Goal: Browse casually: Explore the website without a specific task or goal

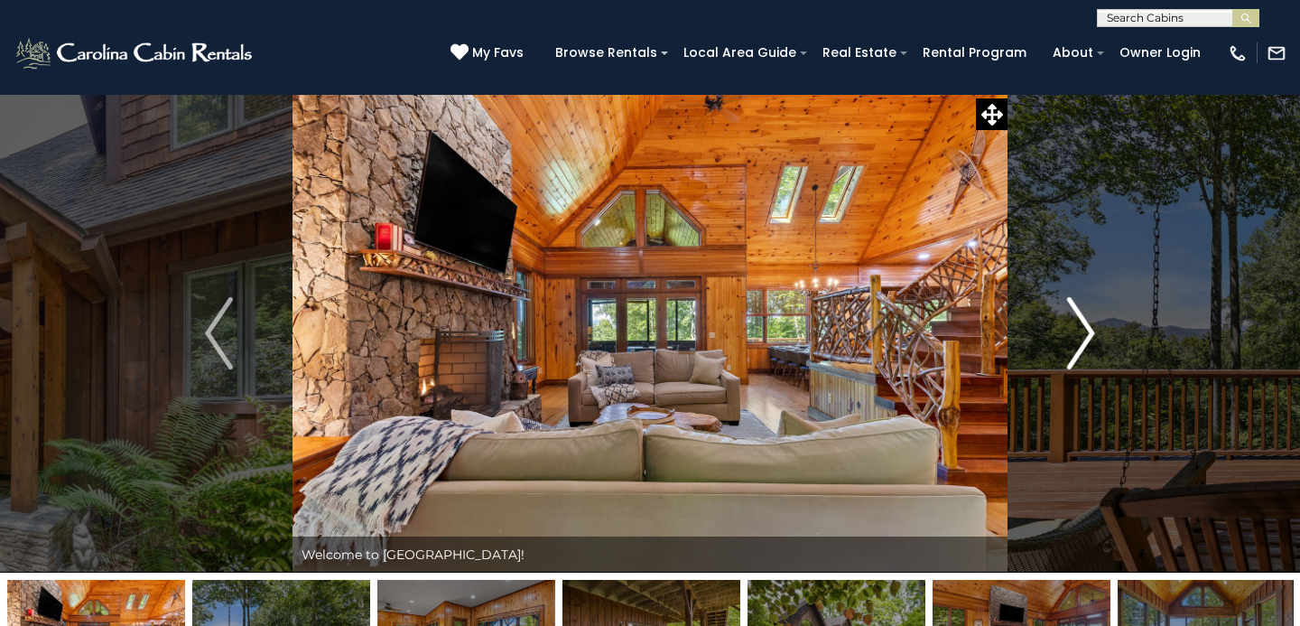
click at [1076, 316] on img "Next" at bounding box center [1080, 333] width 27 height 72
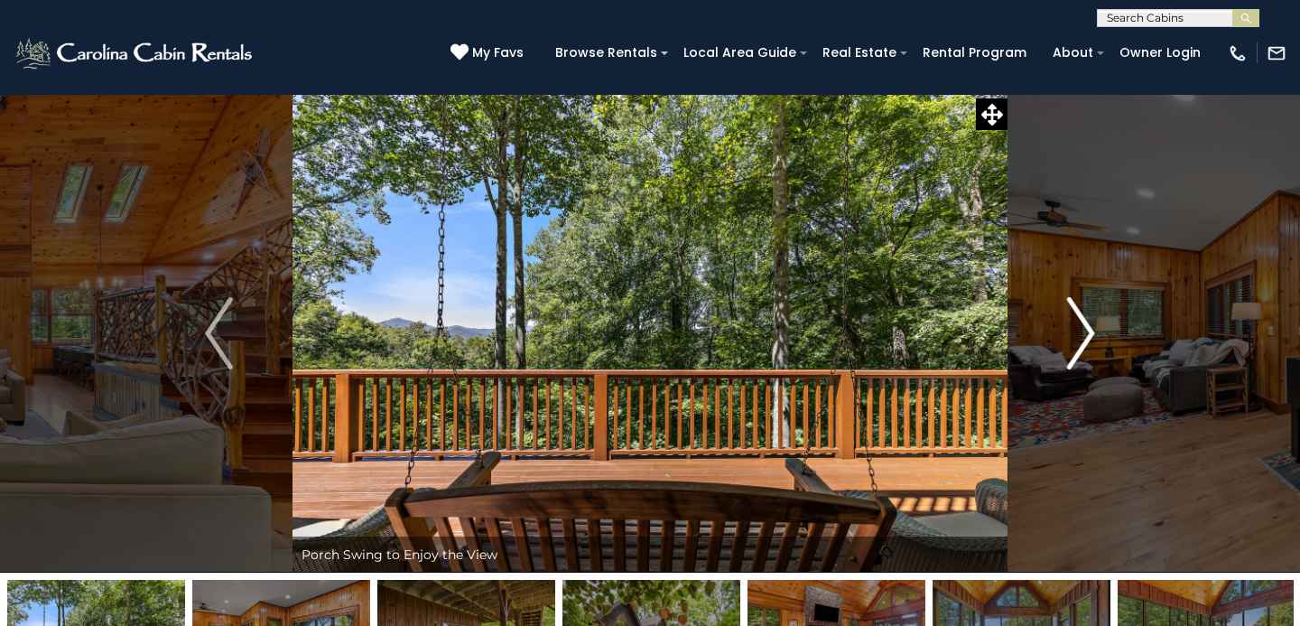
click at [1076, 316] on img "Next" at bounding box center [1080, 333] width 27 height 72
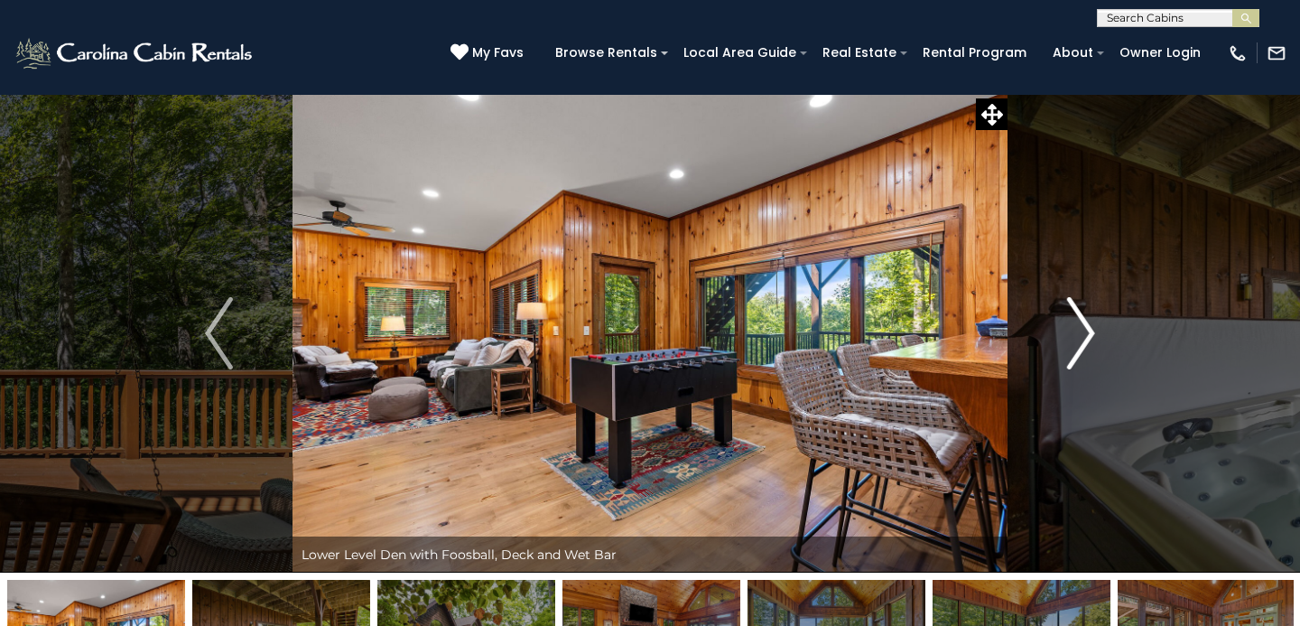
click at [1076, 316] on img "Next" at bounding box center [1080, 333] width 27 height 72
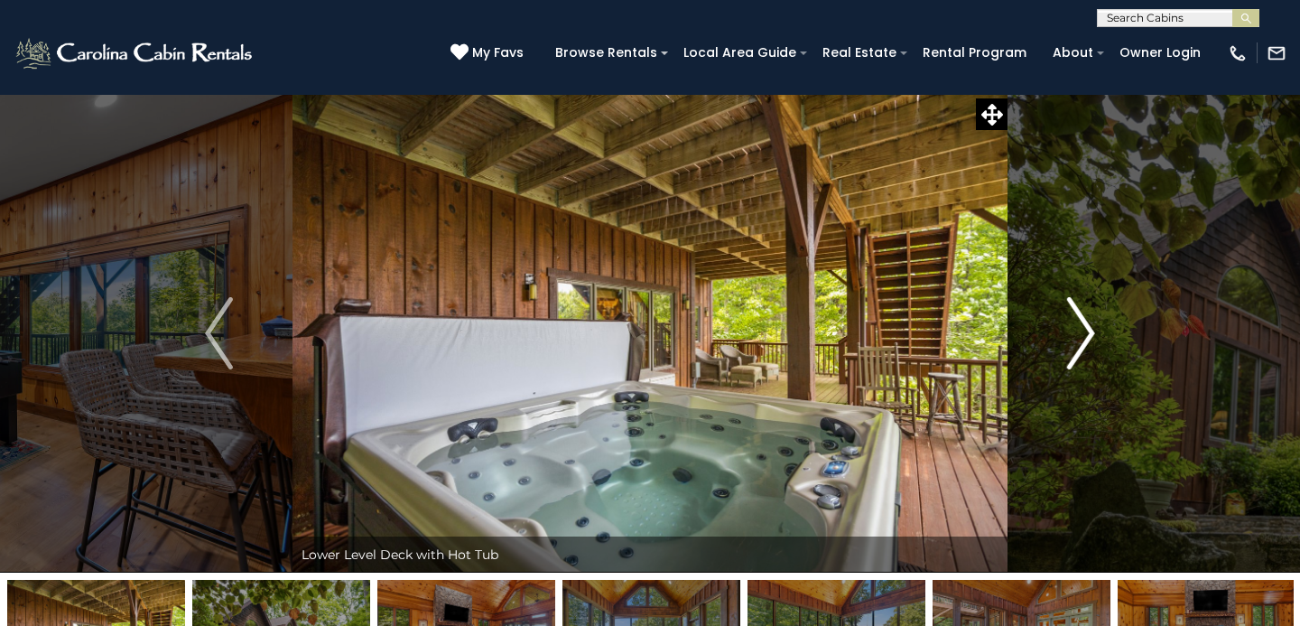
click at [1076, 316] on img "Next" at bounding box center [1080, 333] width 27 height 72
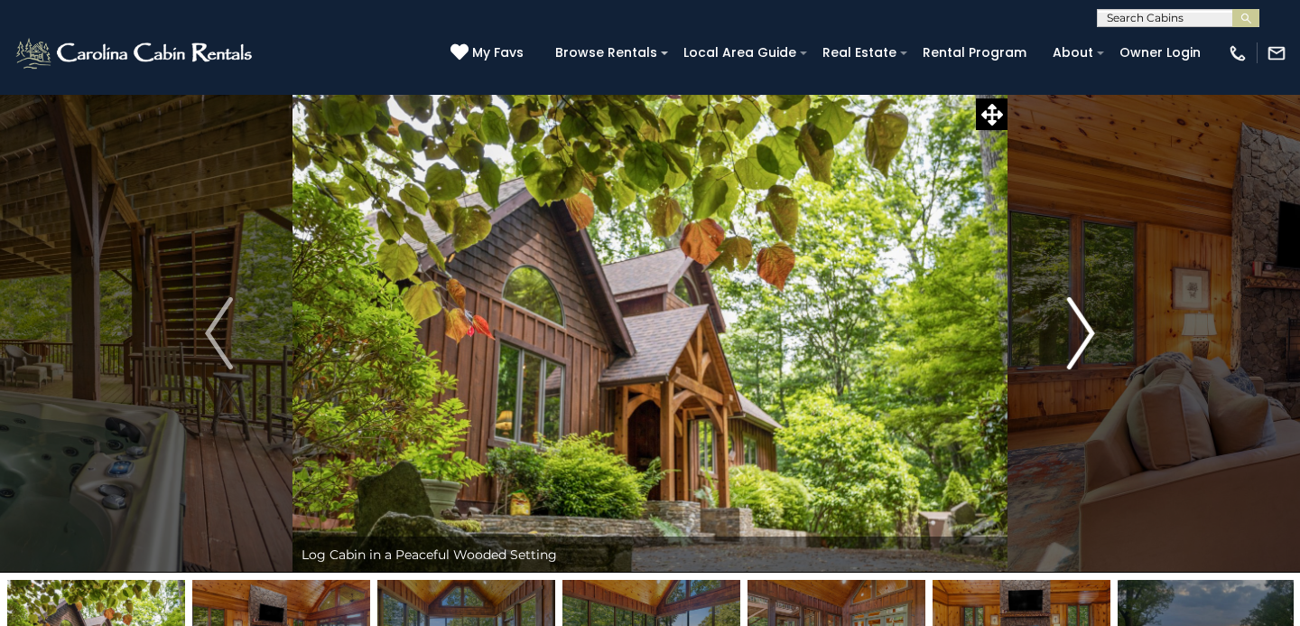
click at [1076, 316] on img "Next" at bounding box center [1080, 333] width 27 height 72
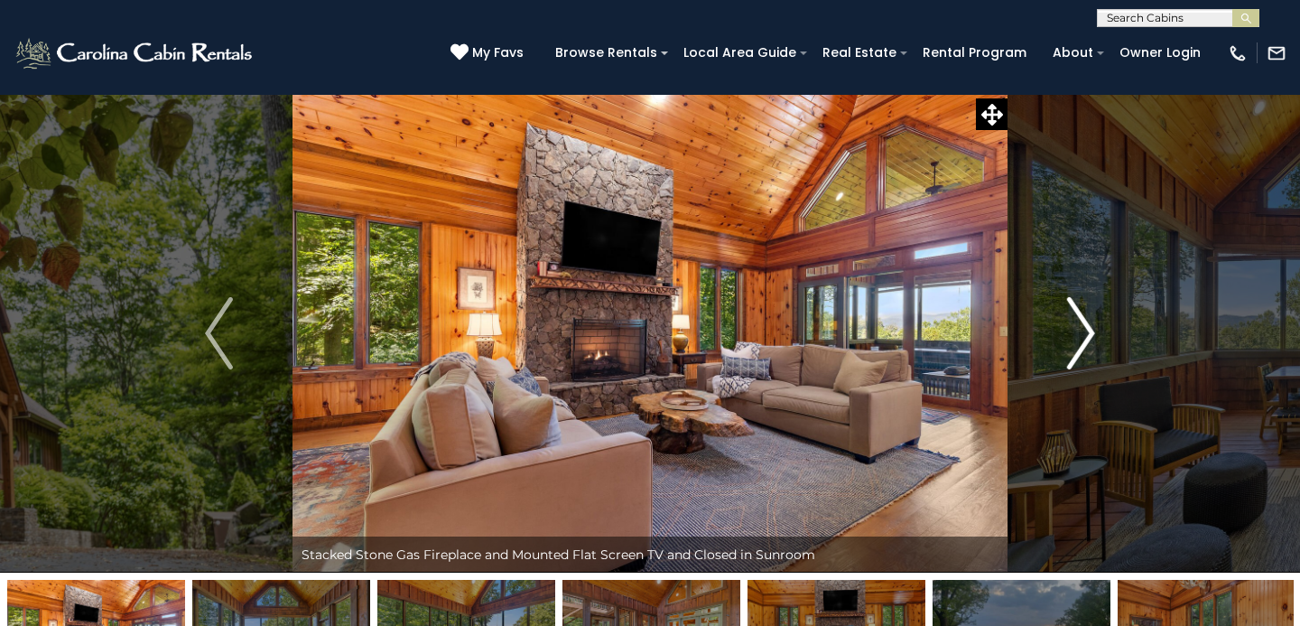
click at [1076, 317] on img "Next" at bounding box center [1080, 333] width 27 height 72
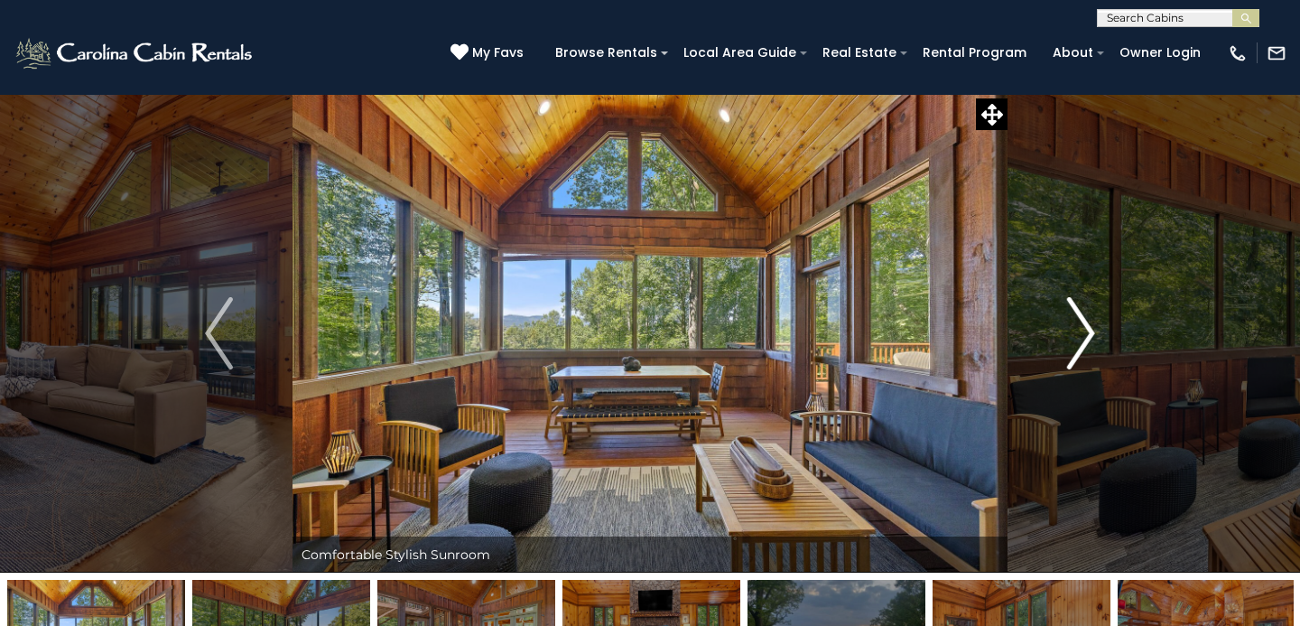
click at [1076, 317] on img "Next" at bounding box center [1080, 333] width 27 height 72
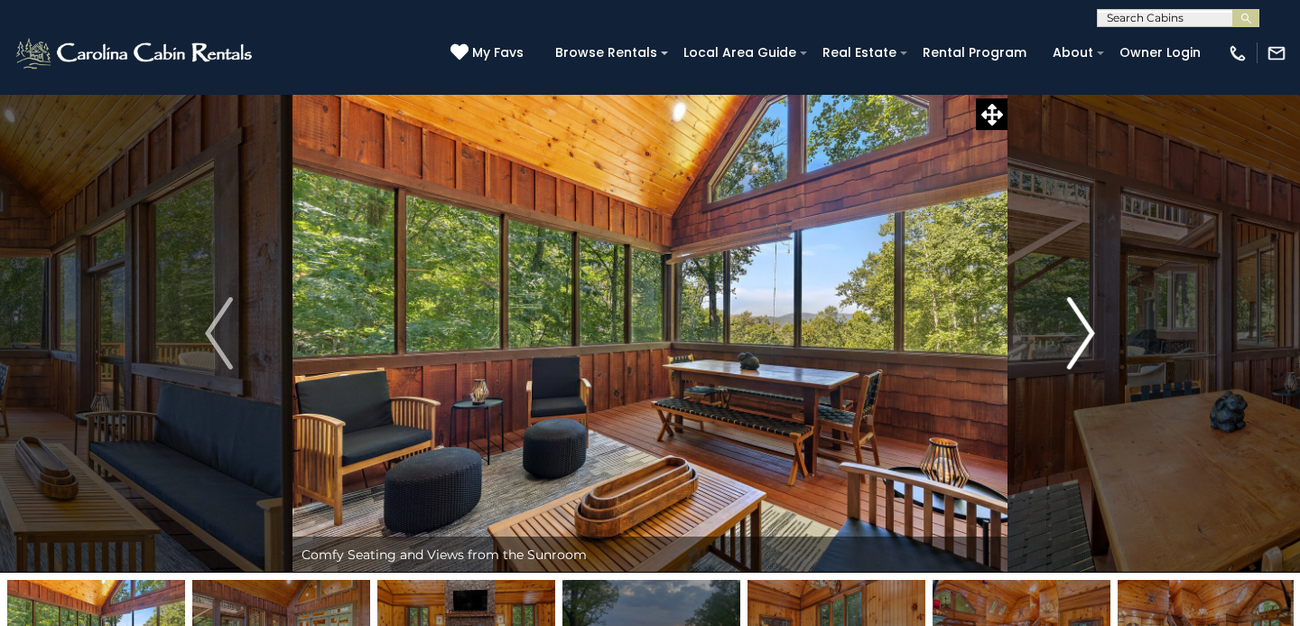
click at [1076, 317] on img "Next" at bounding box center [1080, 333] width 27 height 72
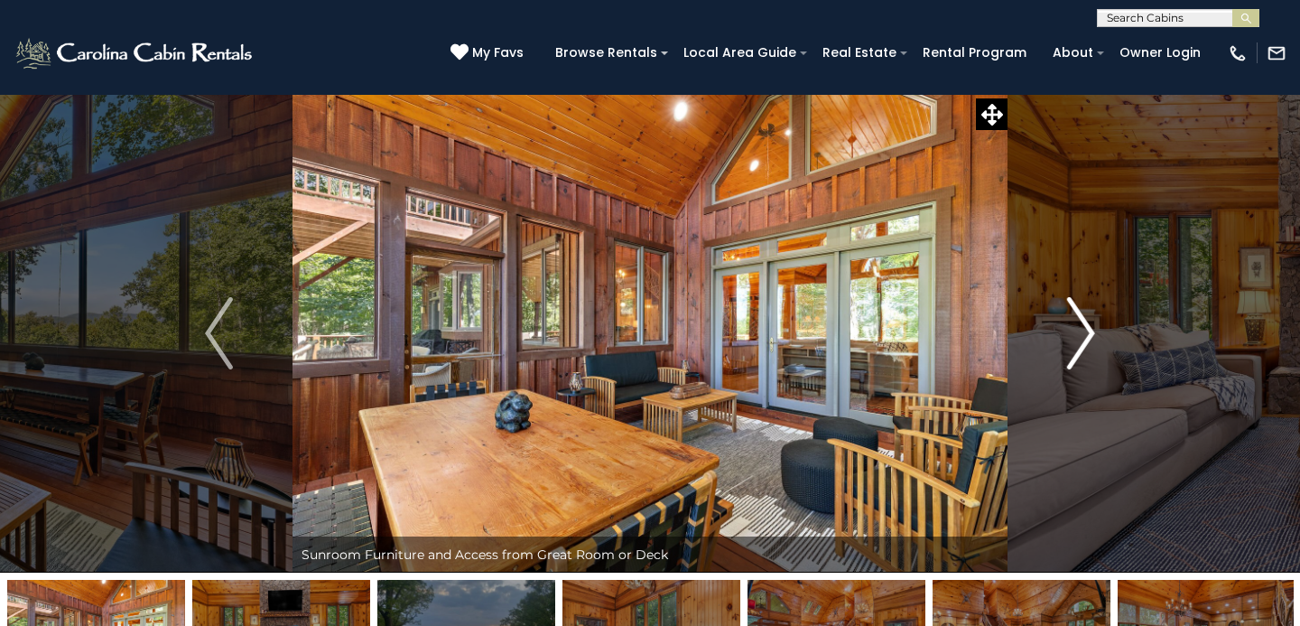
click at [1076, 317] on img "Next" at bounding box center [1080, 333] width 27 height 72
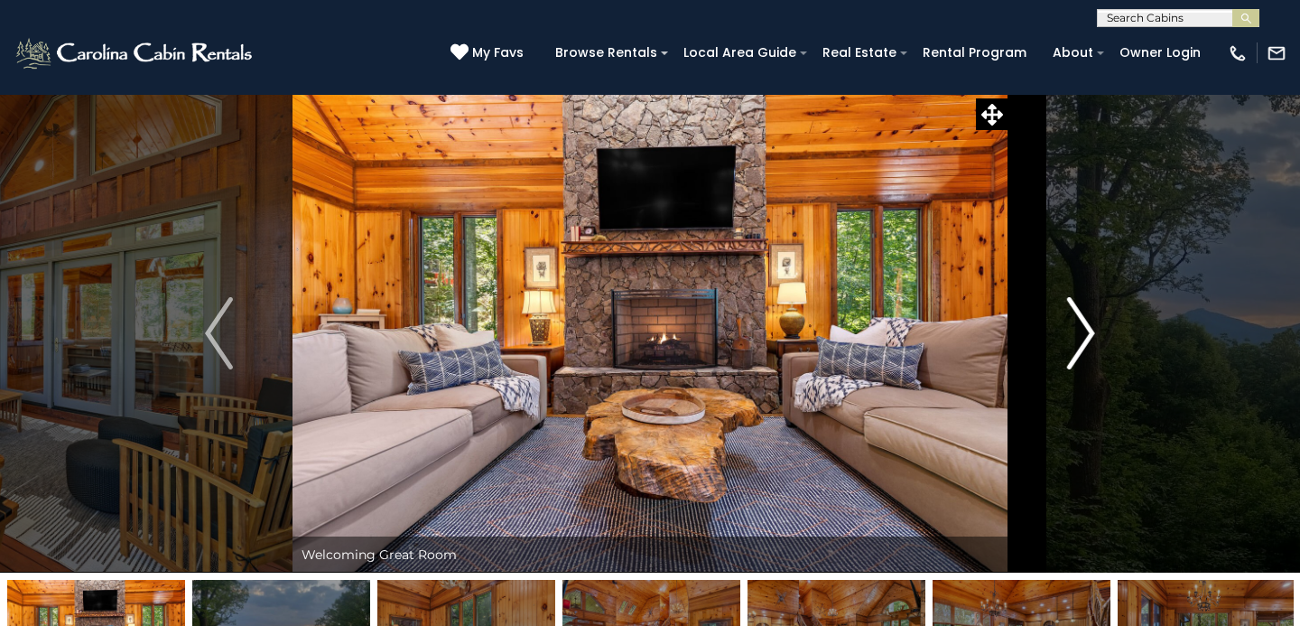
click at [1076, 317] on img "Next" at bounding box center [1080, 333] width 27 height 72
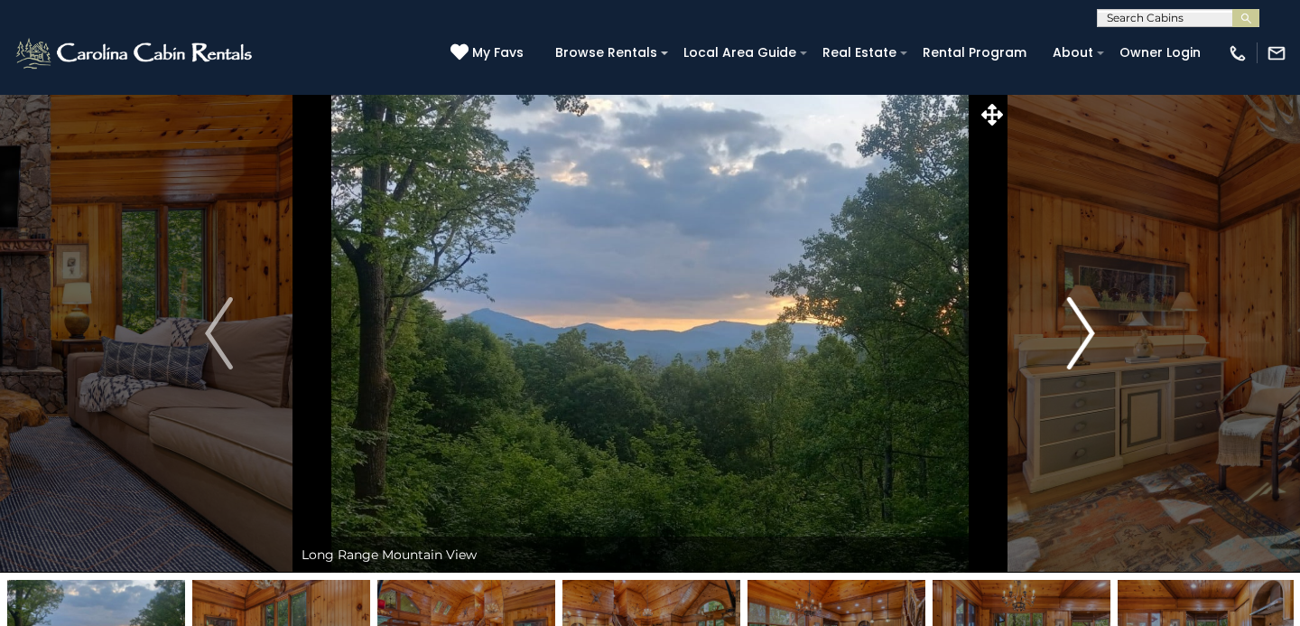
click at [1076, 317] on img "Next" at bounding box center [1080, 333] width 27 height 72
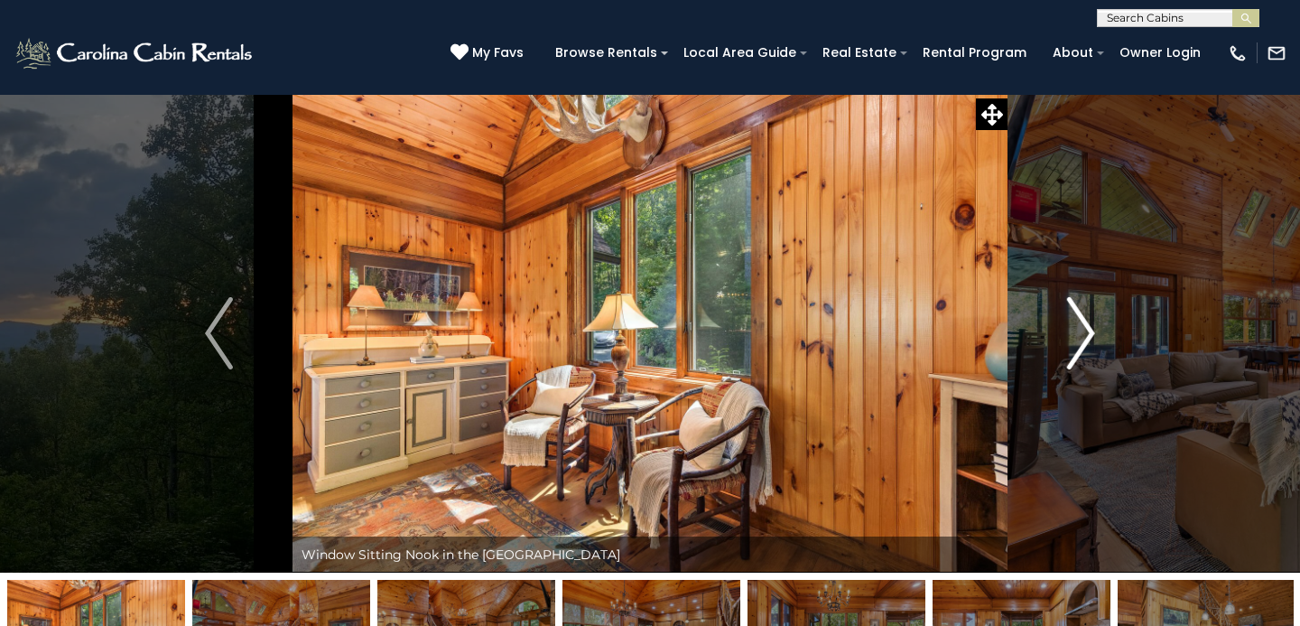
click at [1076, 317] on img "Next" at bounding box center [1080, 333] width 27 height 72
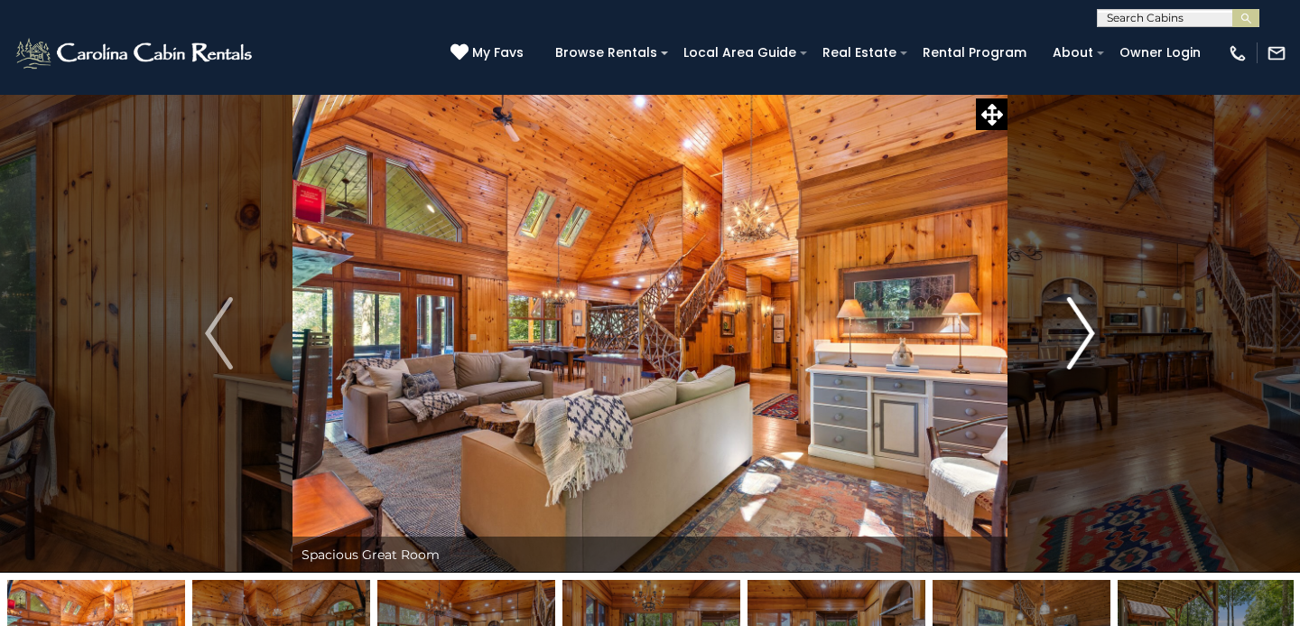
click at [1076, 313] on img "Next" at bounding box center [1080, 333] width 27 height 72
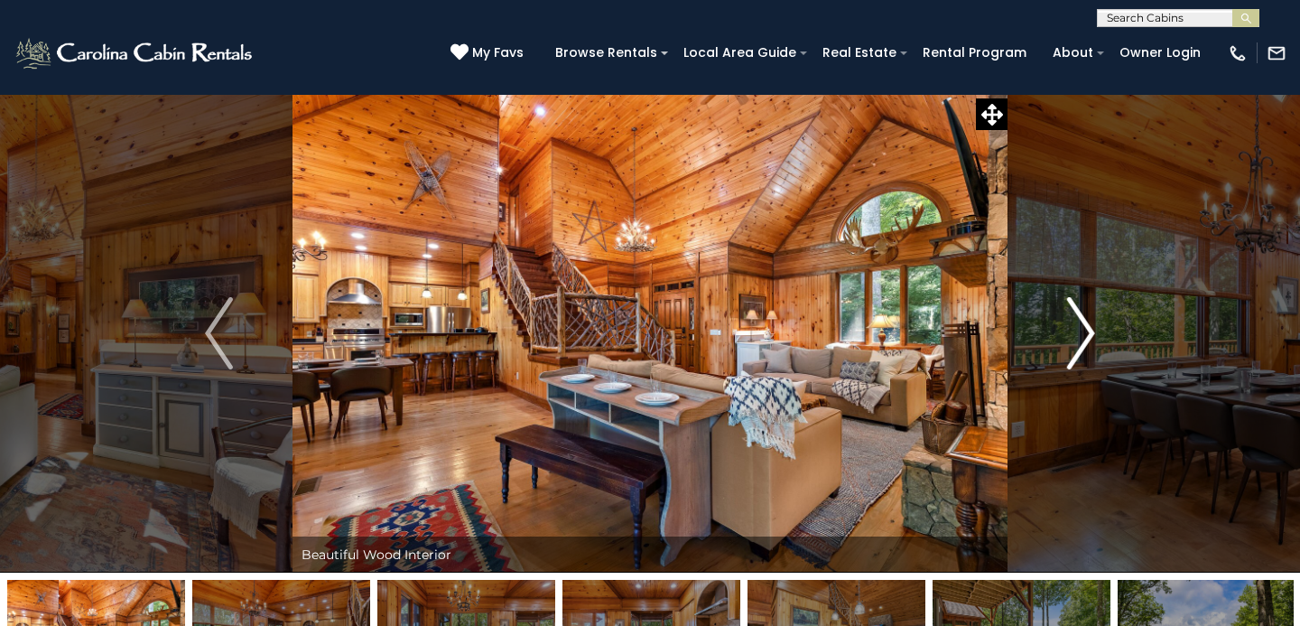
click at [1076, 313] on img "Next" at bounding box center [1080, 333] width 27 height 72
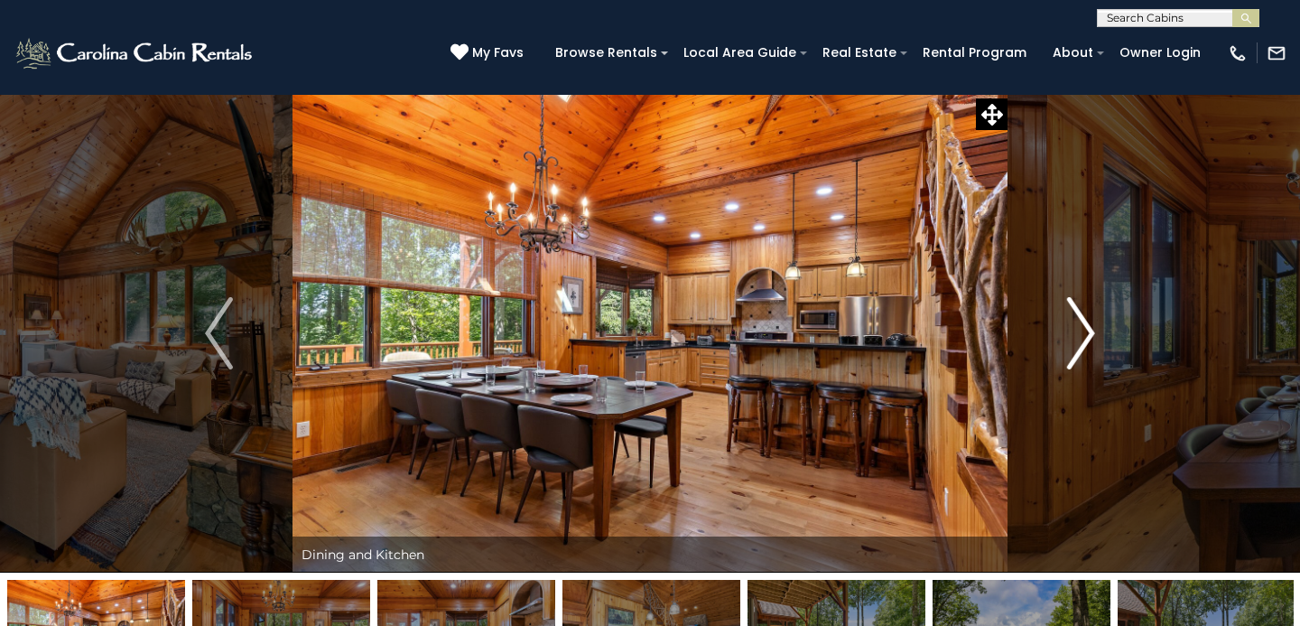
click at [1076, 313] on img "Next" at bounding box center [1080, 333] width 27 height 72
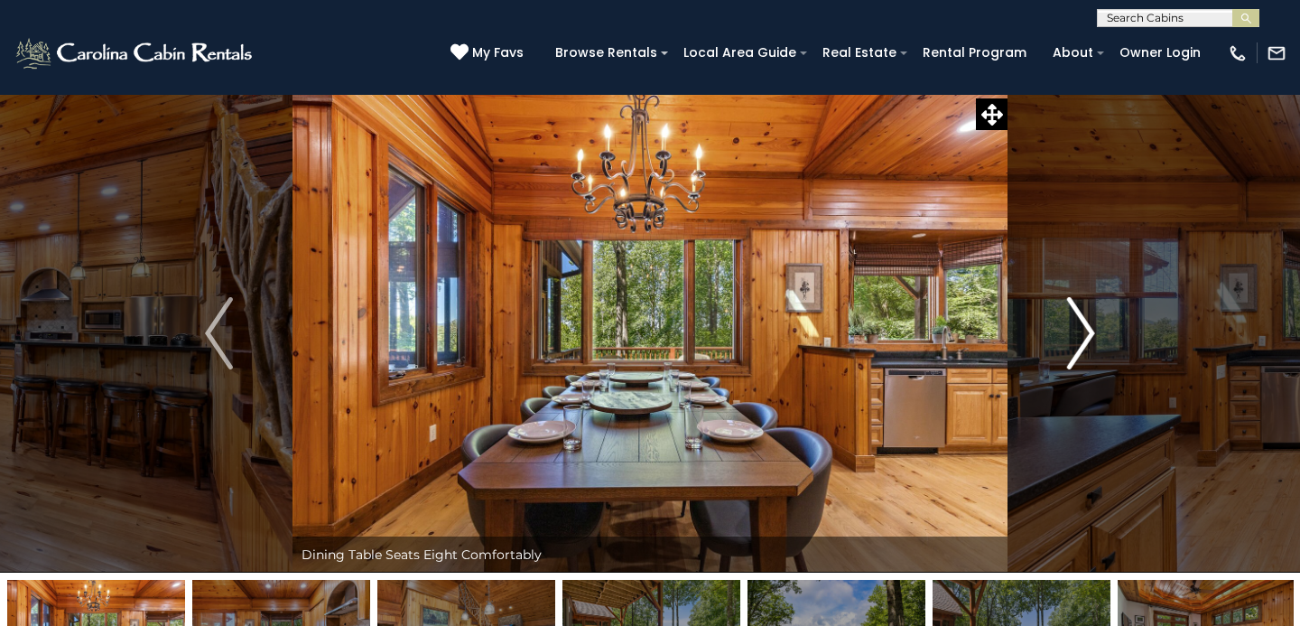
click at [1076, 313] on img "Next" at bounding box center [1080, 333] width 27 height 72
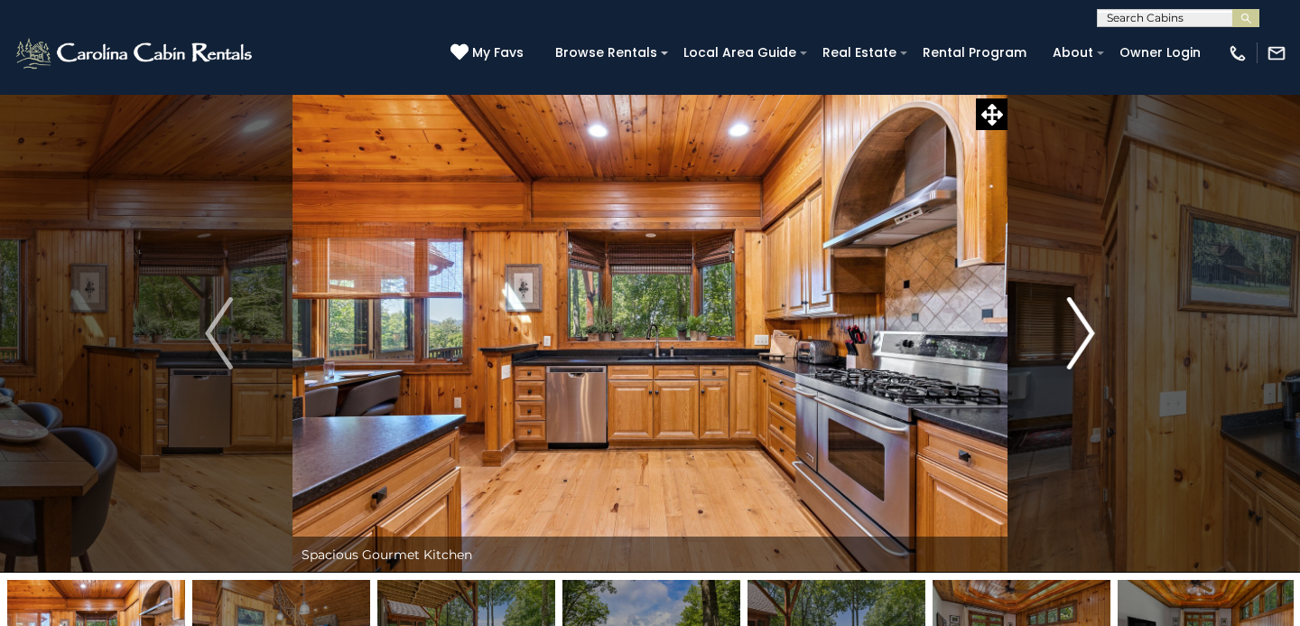
click at [1076, 313] on img "Next" at bounding box center [1080, 333] width 27 height 72
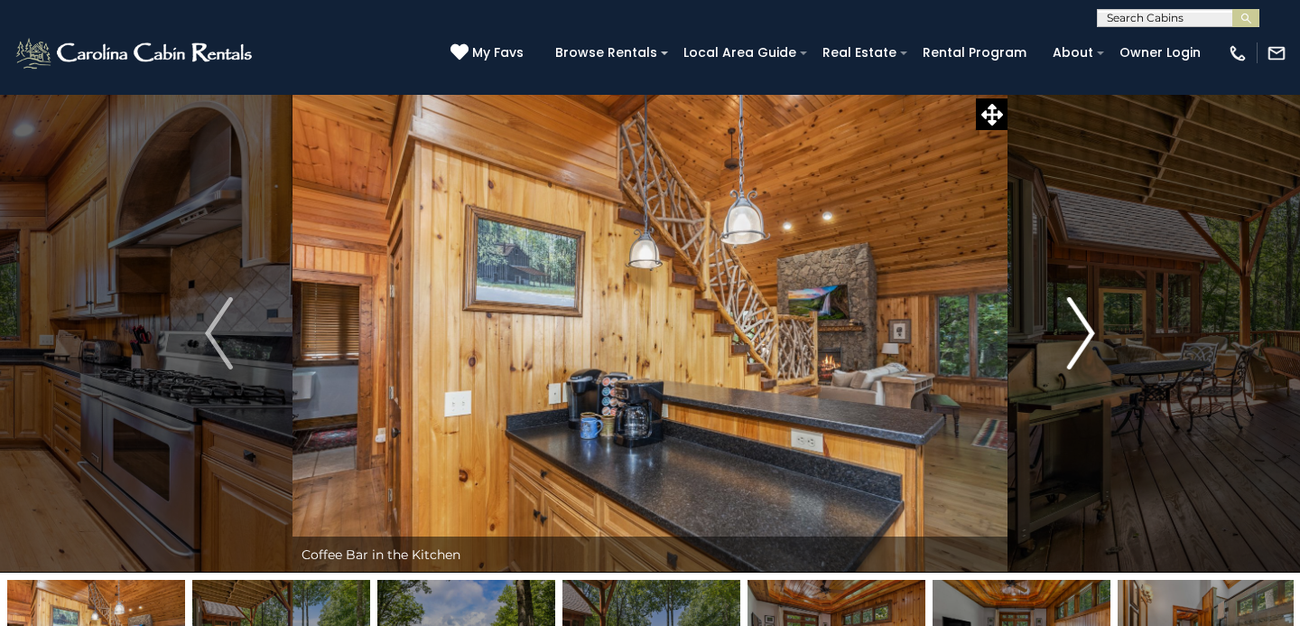
click at [1076, 313] on img "Next" at bounding box center [1080, 333] width 27 height 72
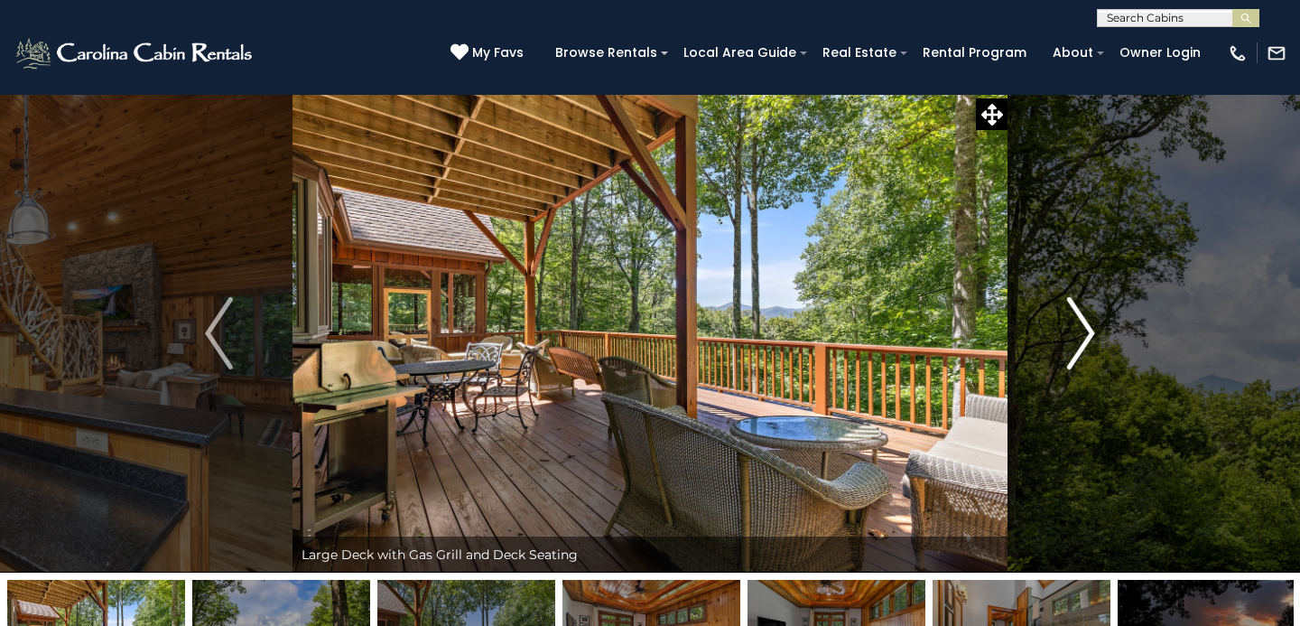
click at [1076, 313] on img "Next" at bounding box center [1080, 333] width 27 height 72
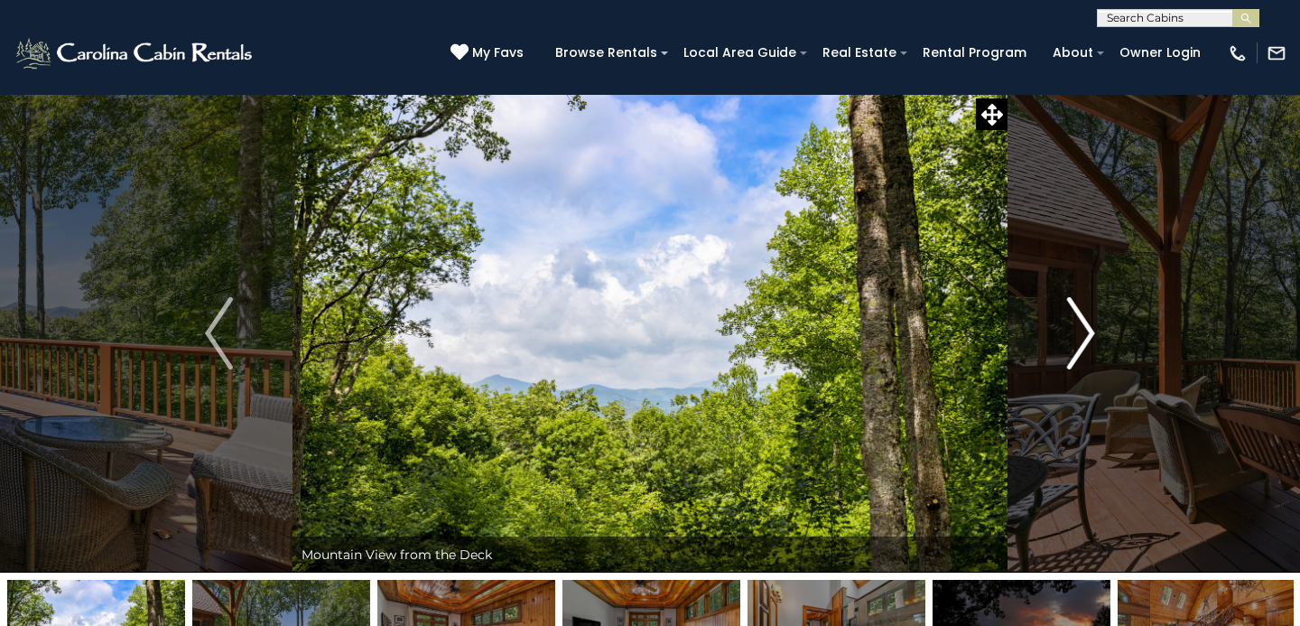
click at [1076, 313] on img "Next" at bounding box center [1080, 333] width 27 height 72
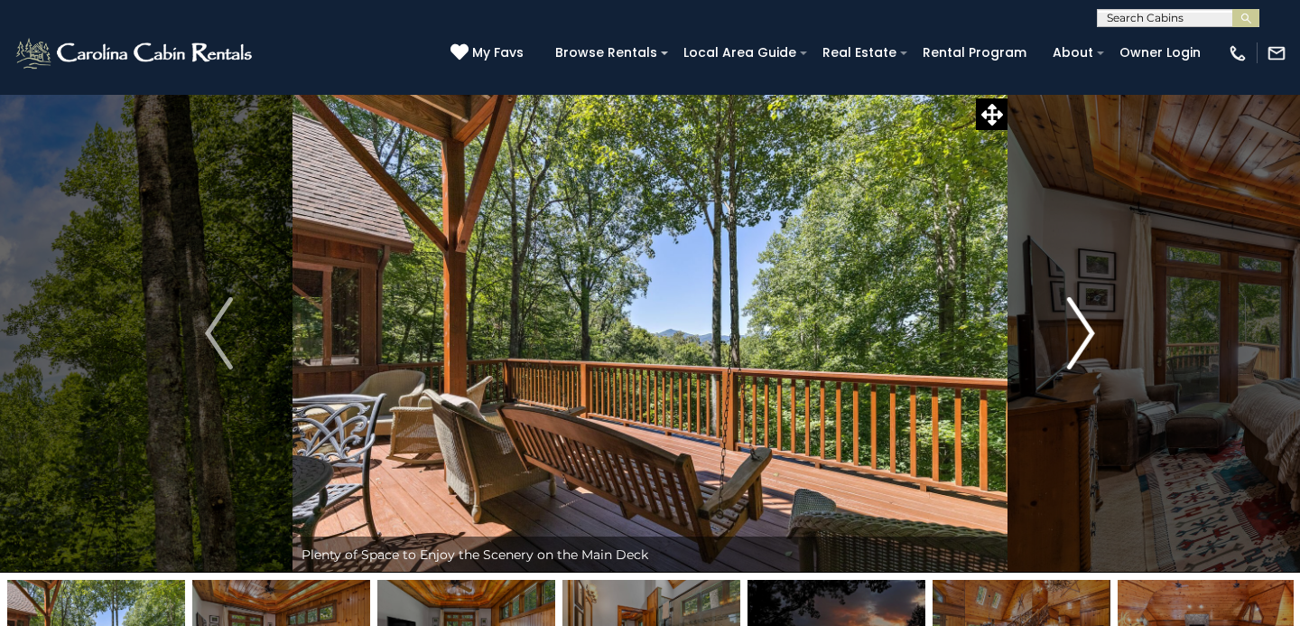
click at [1076, 306] on img "Next" at bounding box center [1080, 333] width 27 height 72
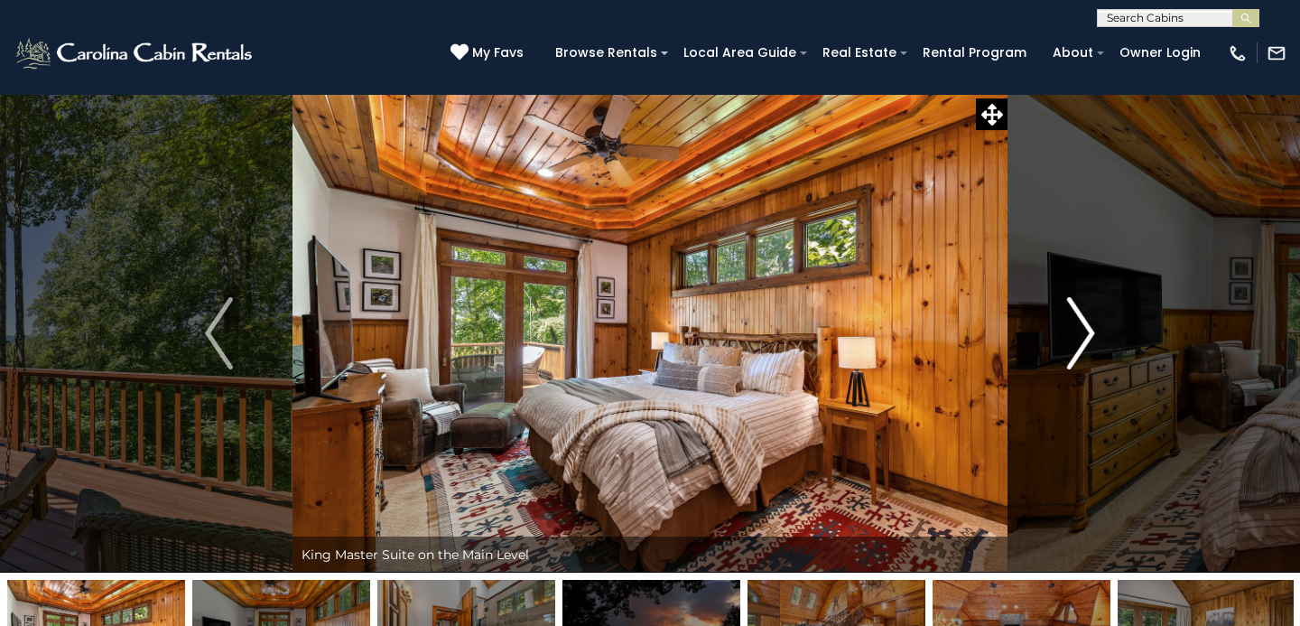
click at [1076, 306] on img "Next" at bounding box center [1080, 333] width 27 height 72
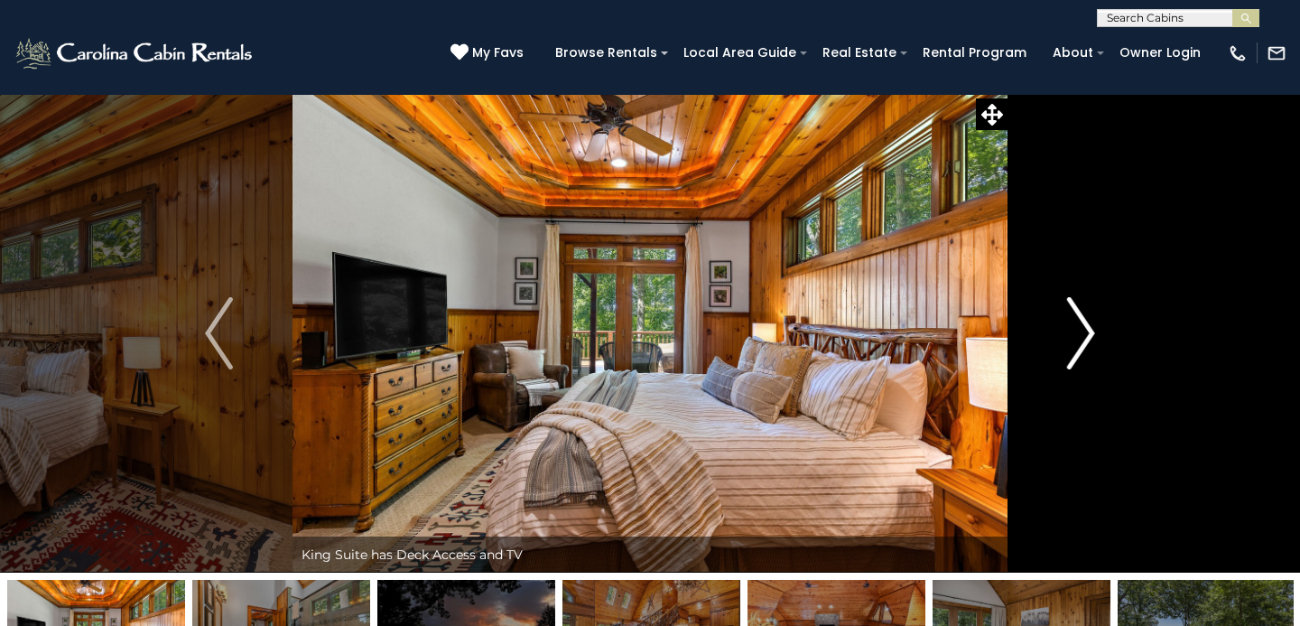
click at [1076, 306] on img "Next" at bounding box center [1080, 333] width 27 height 72
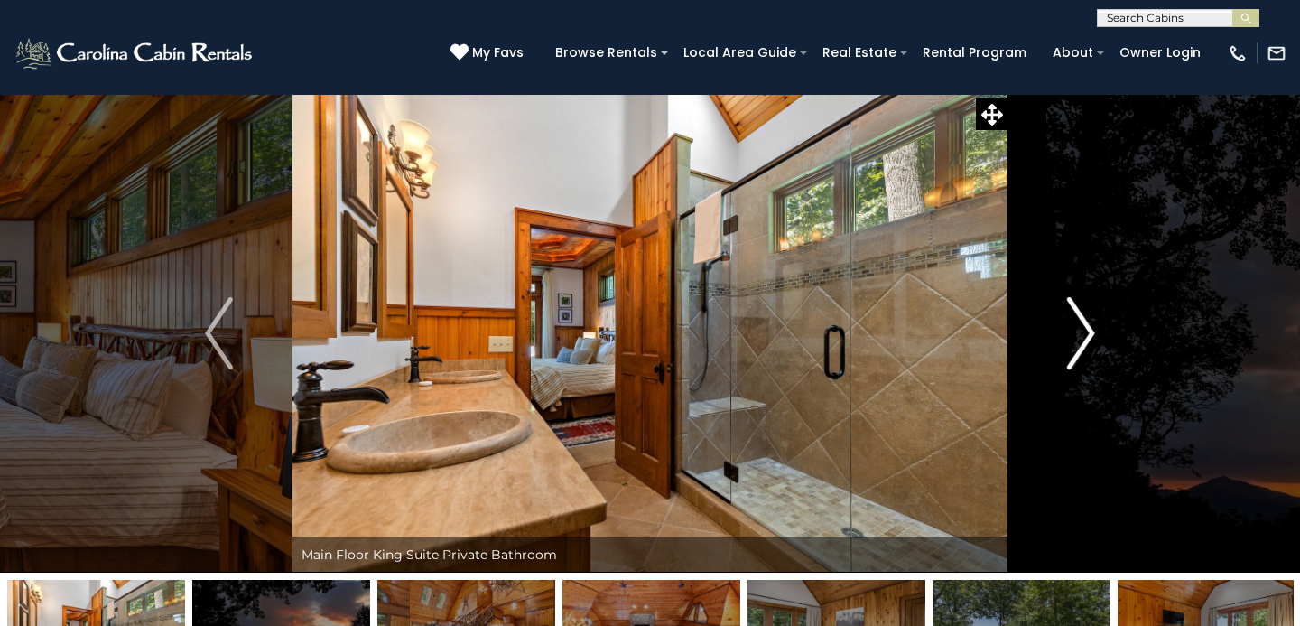
click at [1076, 306] on img "Next" at bounding box center [1080, 333] width 27 height 72
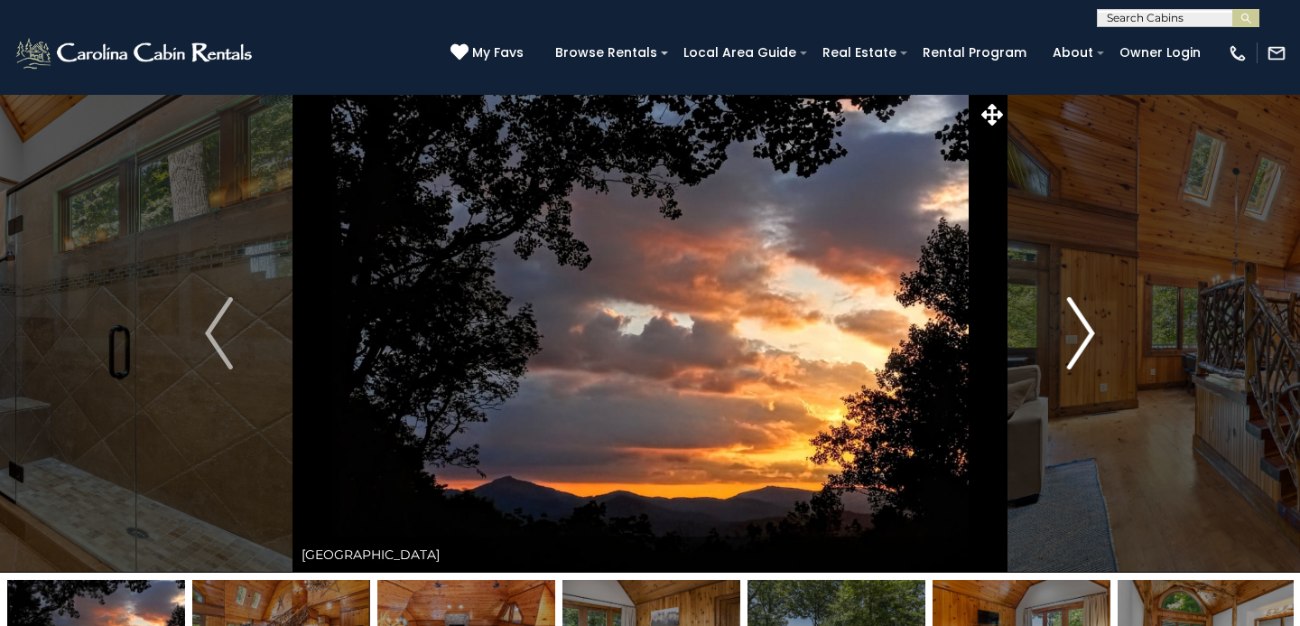
click at [1076, 306] on img "Next" at bounding box center [1080, 333] width 27 height 72
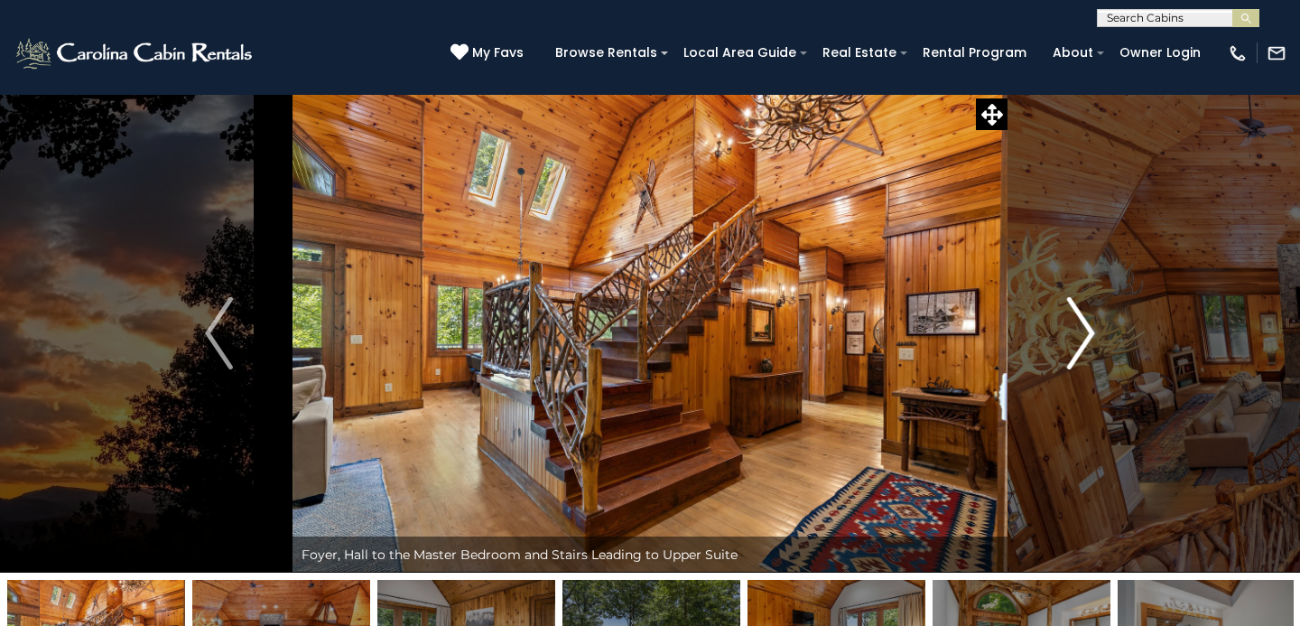
click at [1076, 306] on img "Next" at bounding box center [1080, 333] width 27 height 72
